Goal: Information Seeking & Learning: Learn about a topic

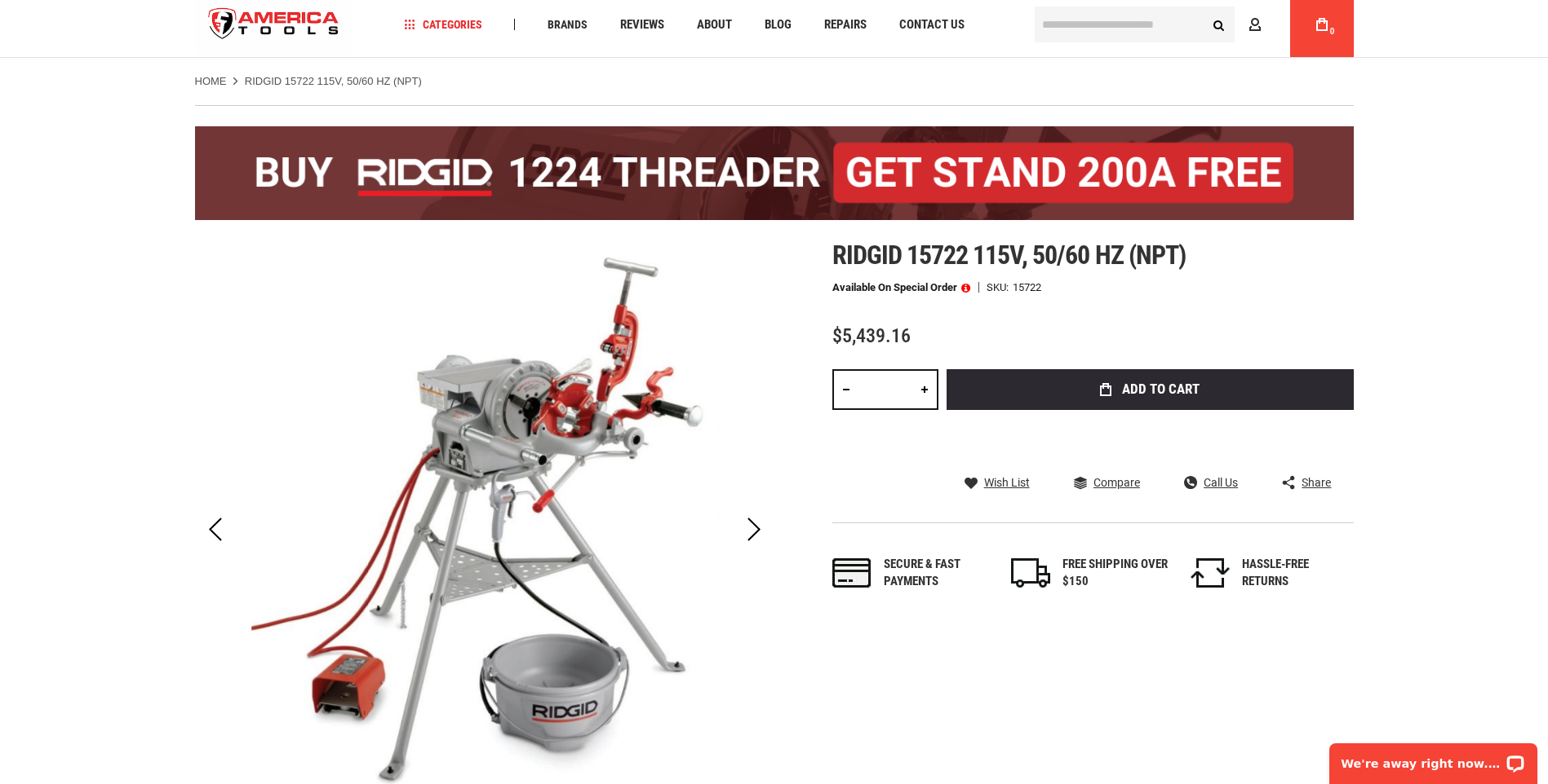
scroll to position [81, 0]
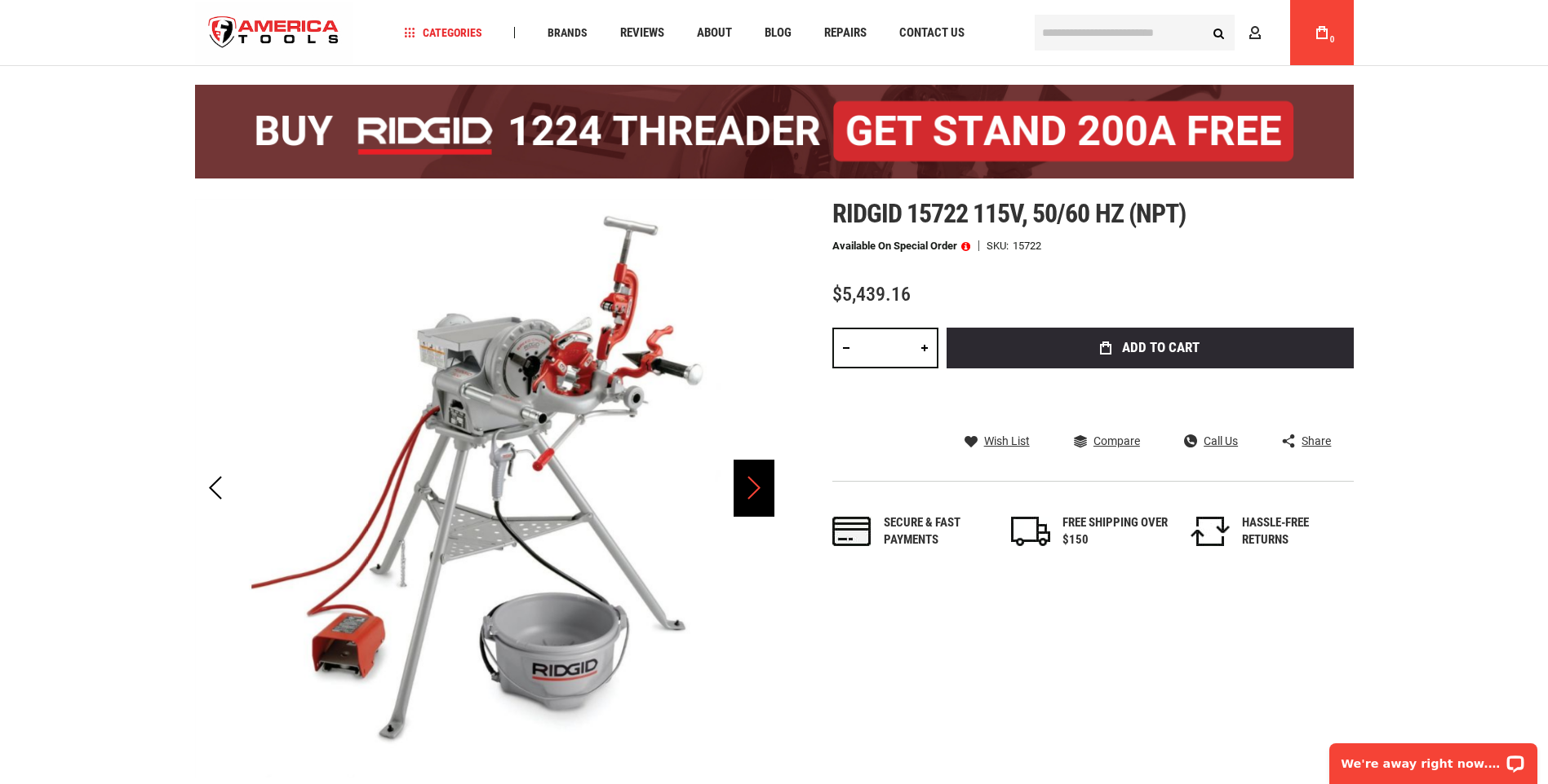
click at [753, 495] on div "Next" at bounding box center [754, 488] width 41 height 57
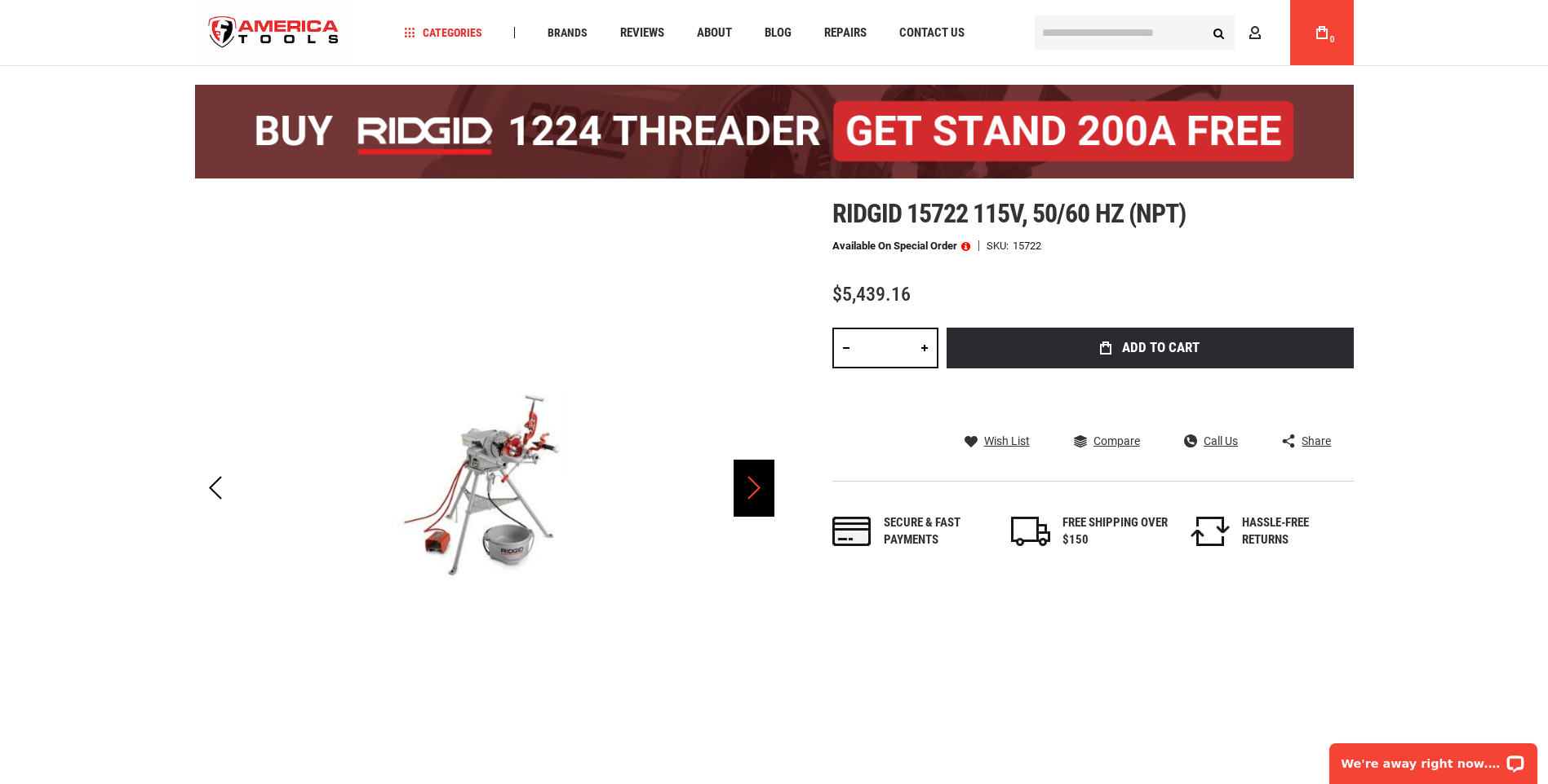
click at [753, 495] on div "Next" at bounding box center [754, 488] width 41 height 57
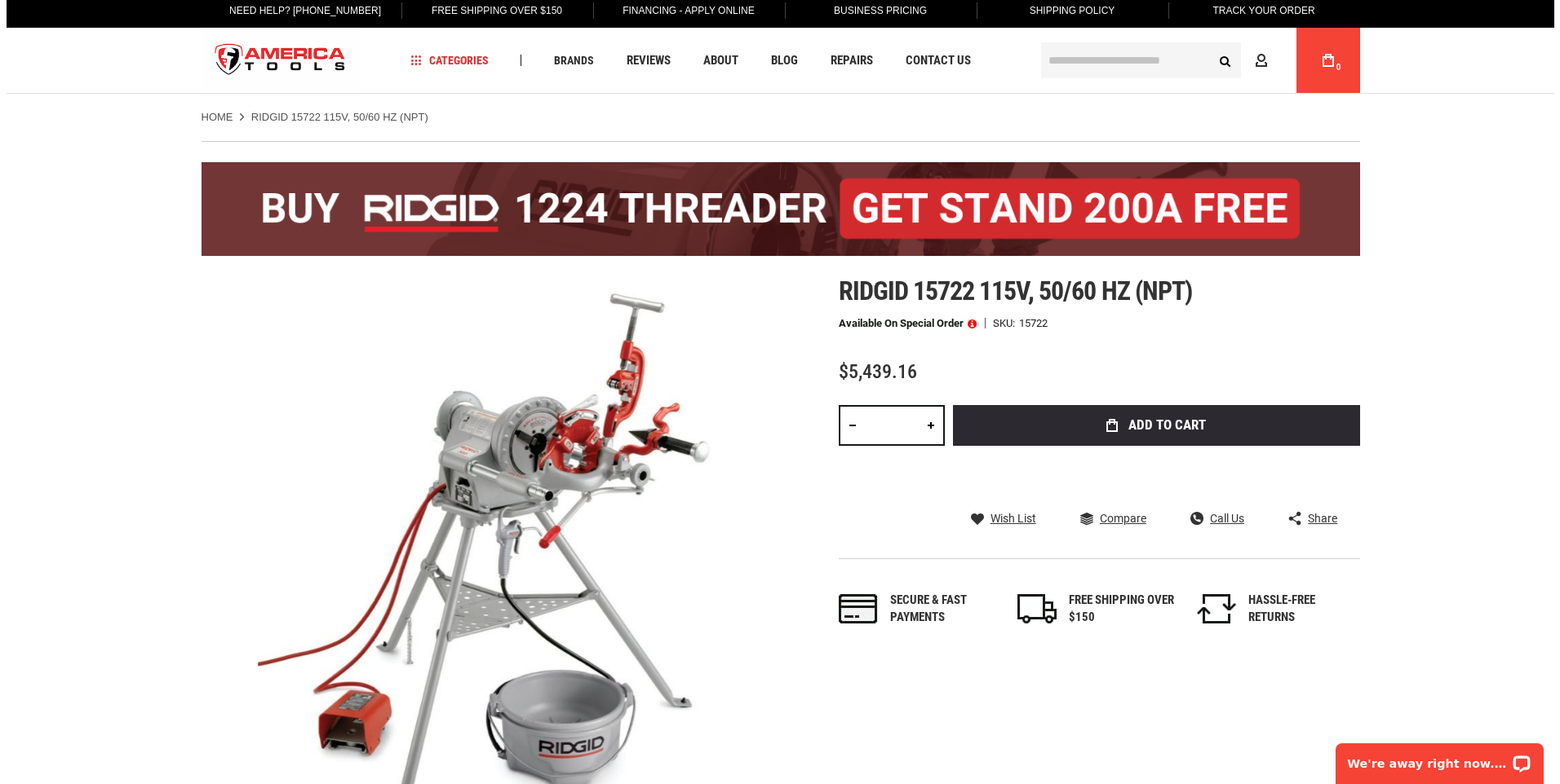
scroll to position [0, 0]
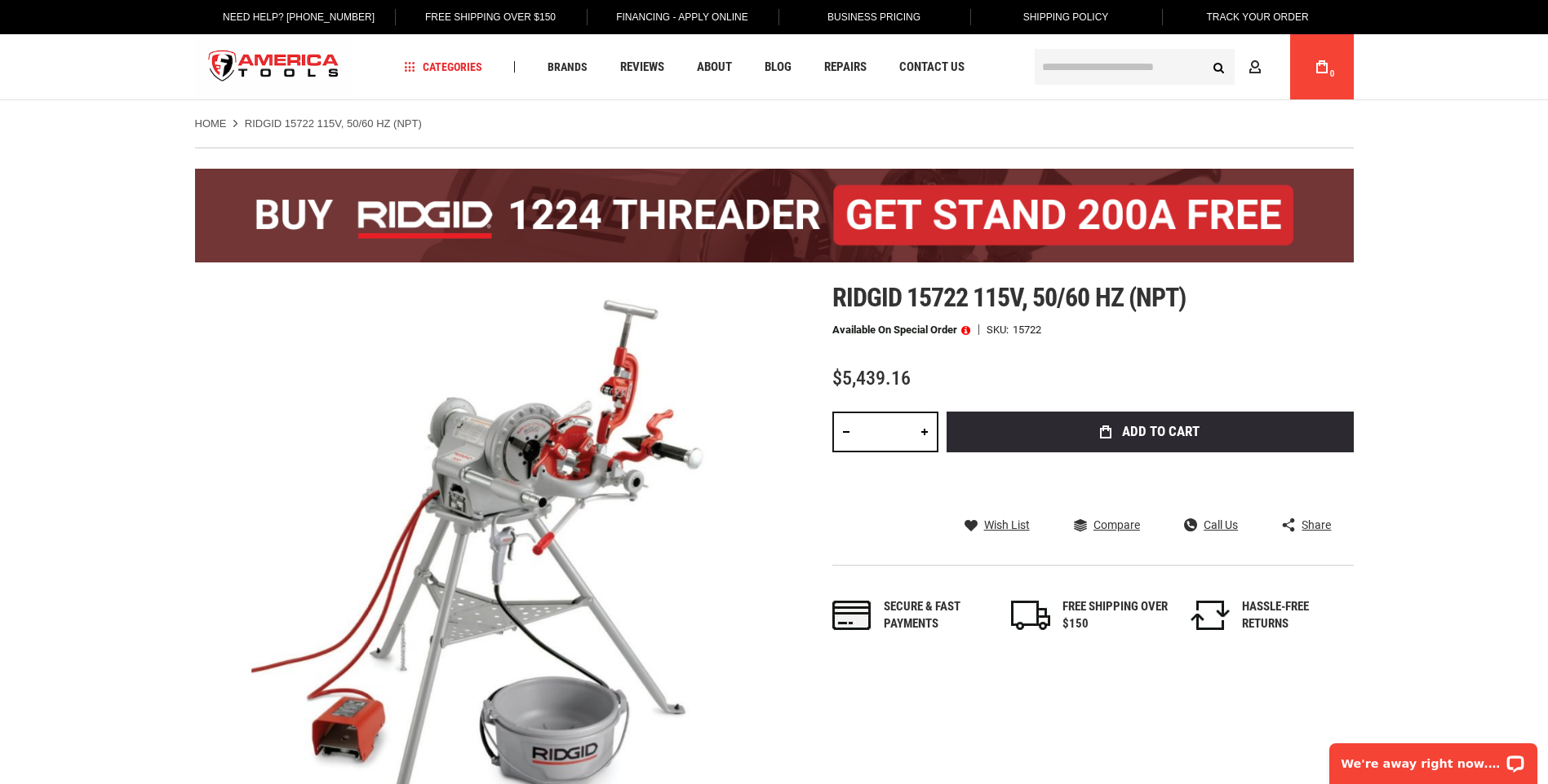
click at [967, 330] on span at bounding box center [965, 330] width 9 height 11
